Goal: Task Accomplishment & Management: Use online tool/utility

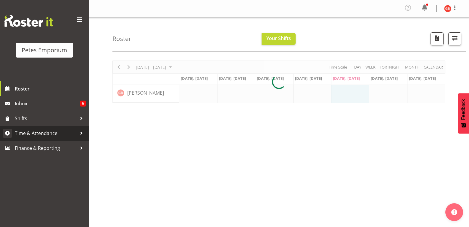
click at [44, 135] on span "Time & Attendance" at bounding box center [46, 133] width 62 height 9
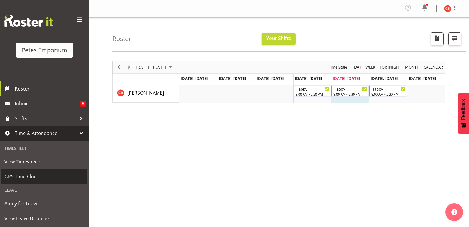
click at [29, 174] on span "GPS Time Clock" at bounding box center [44, 176] width 80 height 9
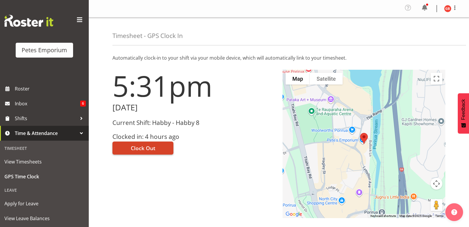
click at [152, 145] on span "Clock Out" at bounding box center [143, 148] width 25 height 8
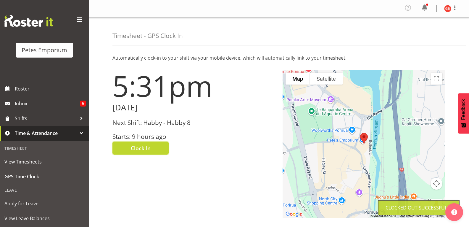
click at [445, 9] on img at bounding box center [447, 8] width 7 height 7
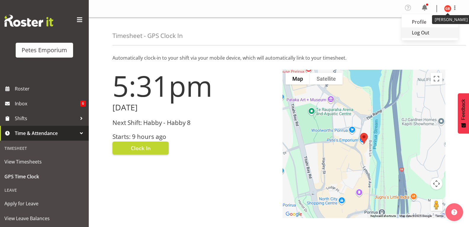
click at [416, 37] on link "Log Out" at bounding box center [430, 32] width 57 height 11
